Goal: Transaction & Acquisition: Download file/media

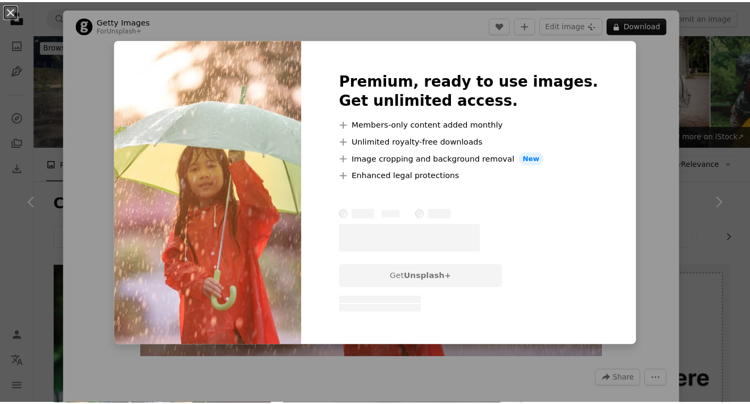
scroll to position [5577, 0]
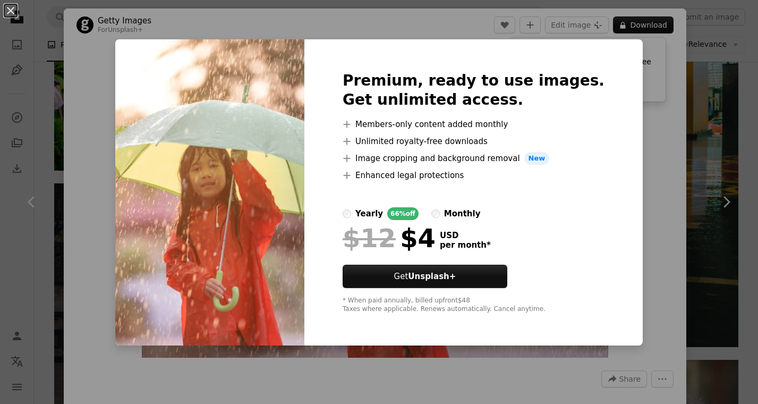
click at [648, 234] on div "An X shape Premium, ready to use images. Get unlimited access. A plus sign Memb…" at bounding box center [379, 202] width 758 height 404
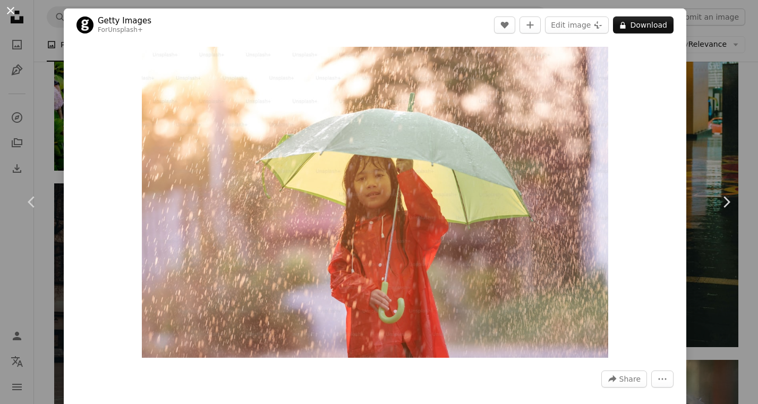
click at [10, 10] on button "An X shape" at bounding box center [10, 10] width 13 height 13
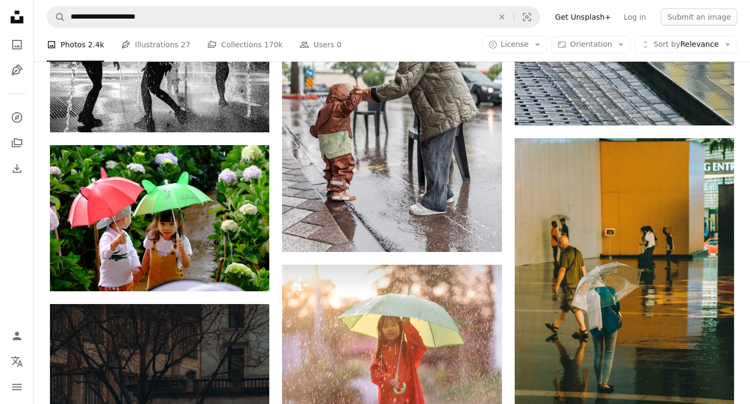
scroll to position [5611, 0]
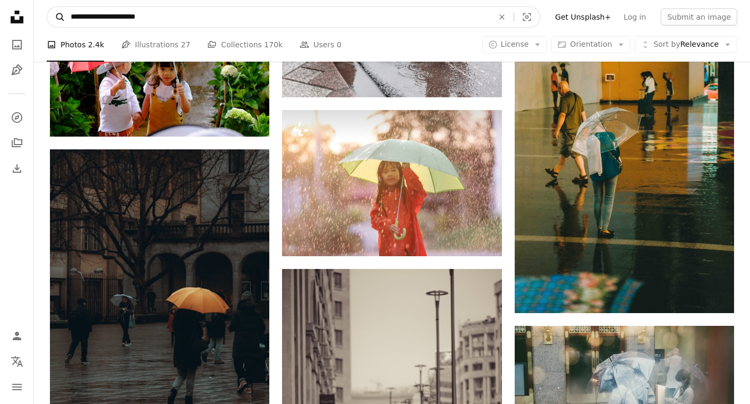
drag, startPoint x: 160, startPoint y: 11, endPoint x: 57, endPoint y: 12, distance: 102.6
click at [57, 12] on form "**********" at bounding box center [294, 16] width 494 height 21
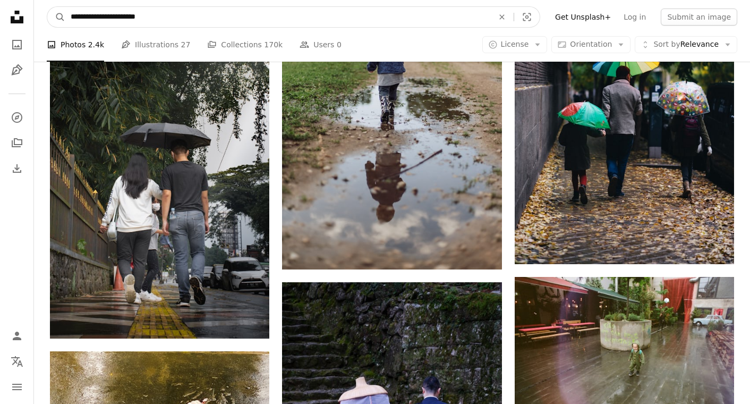
scroll to position [10603, 0]
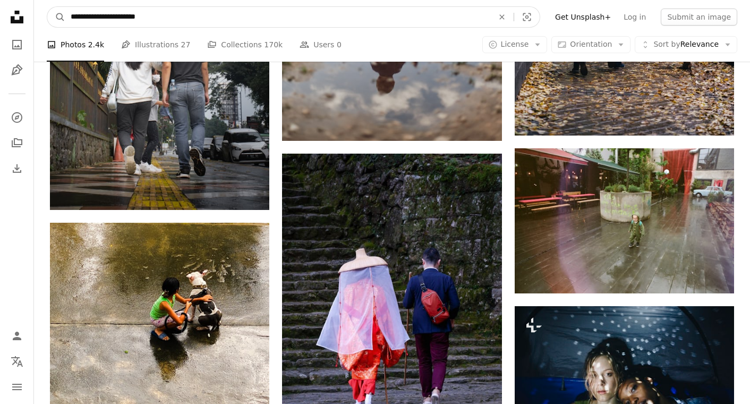
click at [175, 19] on input "**********" at bounding box center [277, 17] width 425 height 20
drag, startPoint x: 177, startPoint y: 20, endPoint x: 39, endPoint y: 31, distance: 138.6
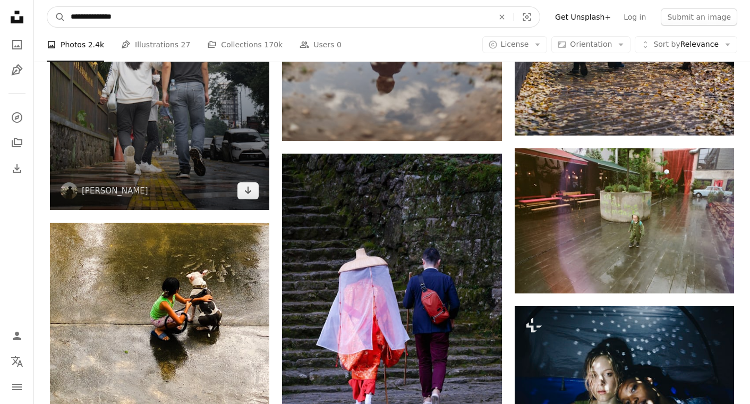
type input "**********"
click button "A magnifying glass" at bounding box center [56, 17] width 18 height 20
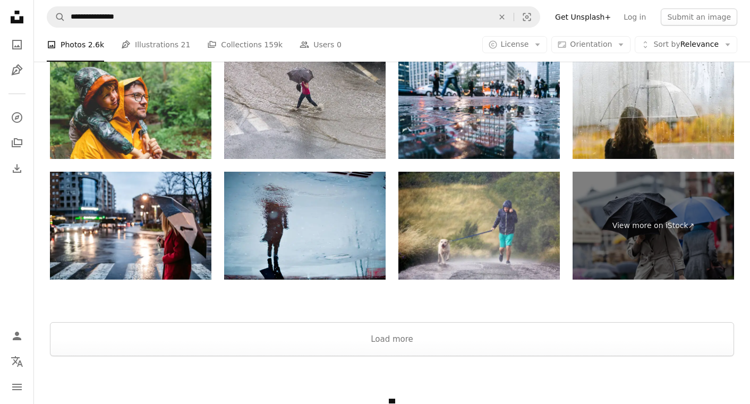
scroll to position [2302, 0]
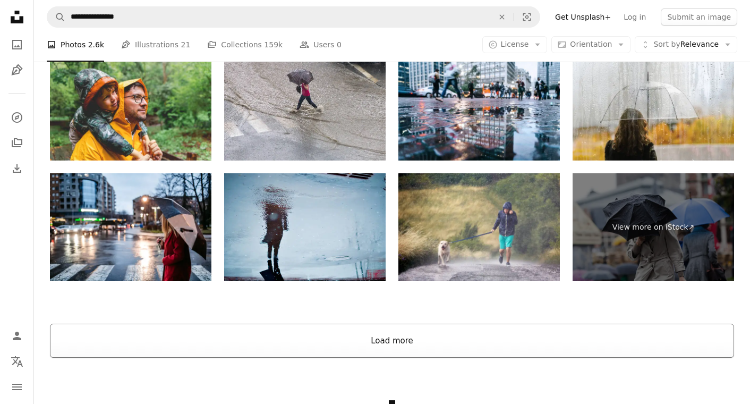
click at [392, 341] on button "Load more" at bounding box center [392, 341] width 685 height 34
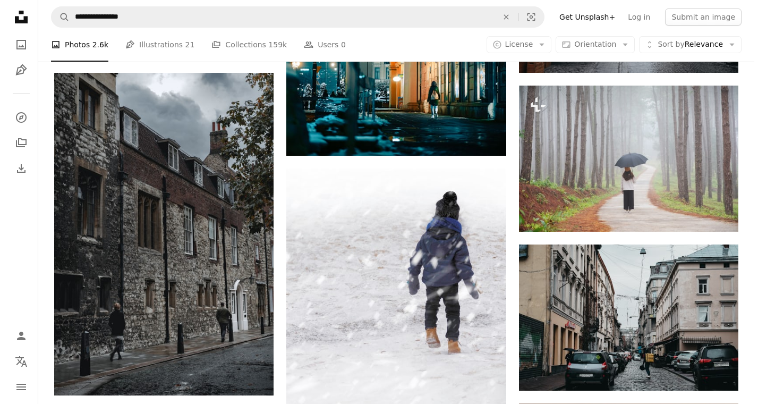
scroll to position [4267, 0]
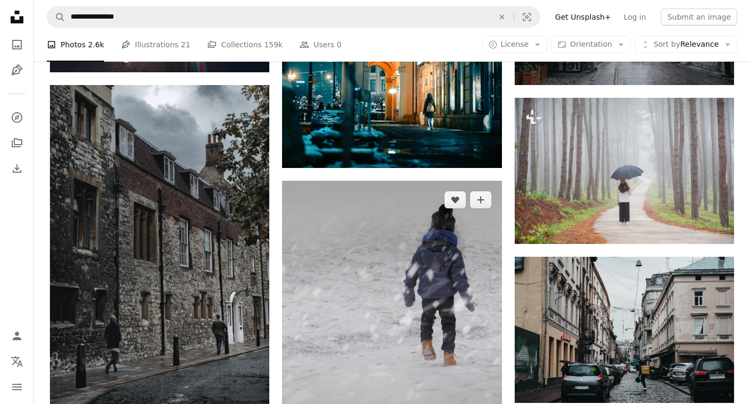
click at [399, 244] on img at bounding box center [391, 327] width 219 height 293
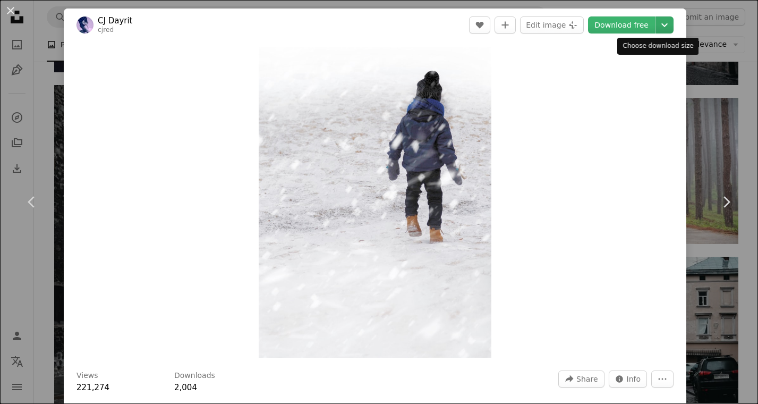
click at [657, 25] on icon "Chevron down" at bounding box center [664, 25] width 17 height 13
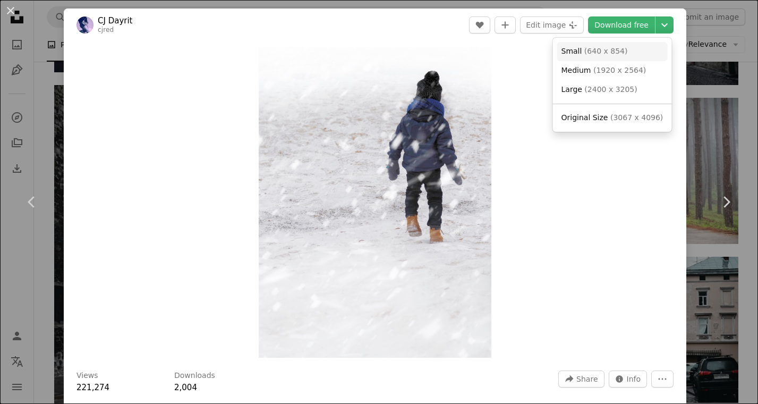
click at [572, 49] on span "Small" at bounding box center [572, 51] width 21 height 9
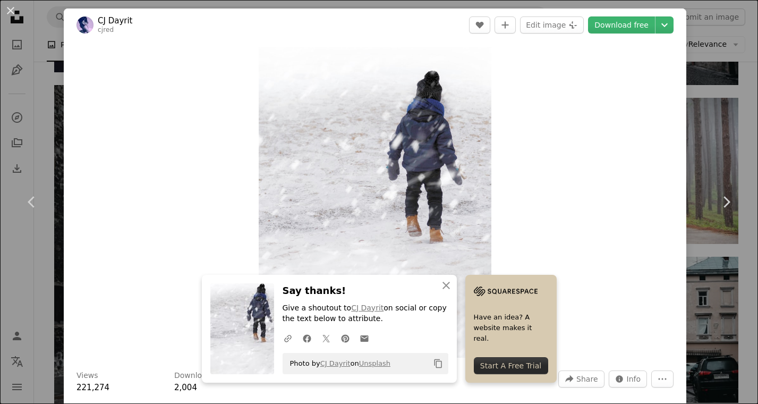
click at [499, 226] on div "Zoom in" at bounding box center [375, 202] width 623 height 322
click at [16, 237] on link "Chevron left" at bounding box center [32, 202] width 64 height 102
